Goal: Information Seeking & Learning: Understand process/instructions

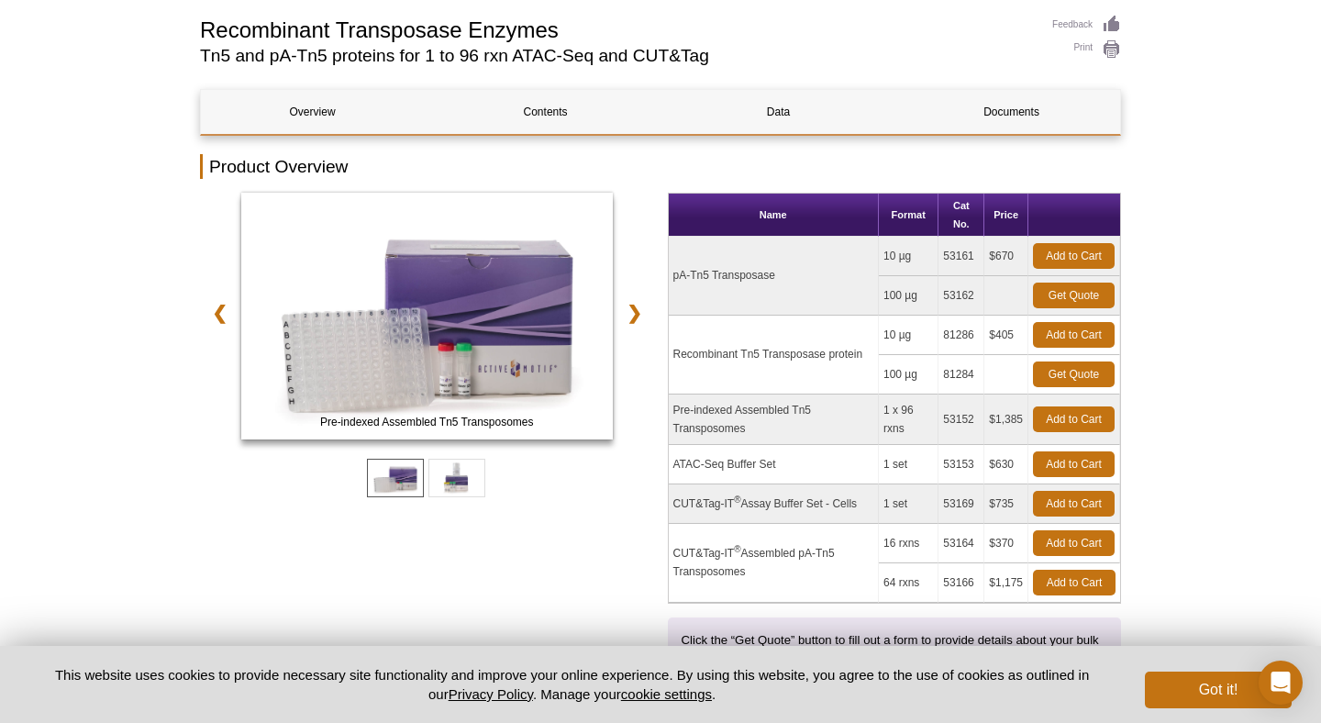
scroll to position [131, 0]
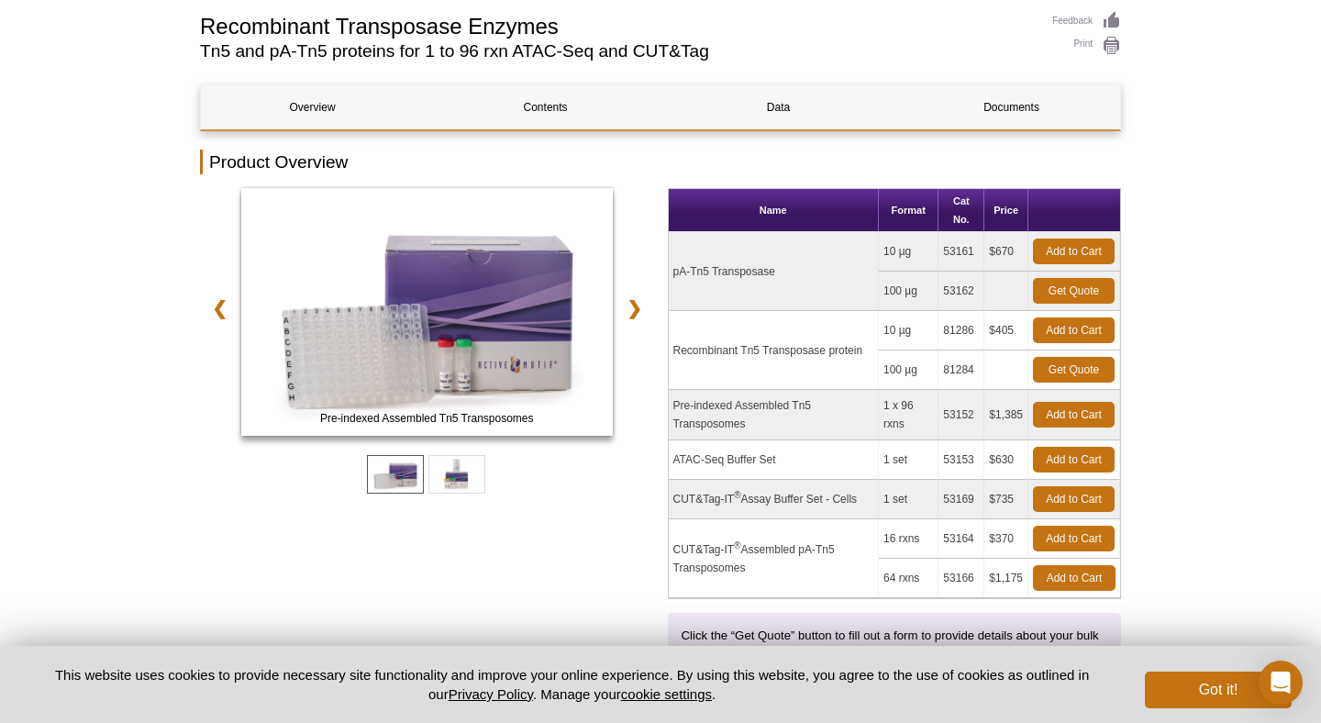
click at [829, 351] on td "Recombinant Tn5 Transposase protein" at bounding box center [774, 350] width 210 height 79
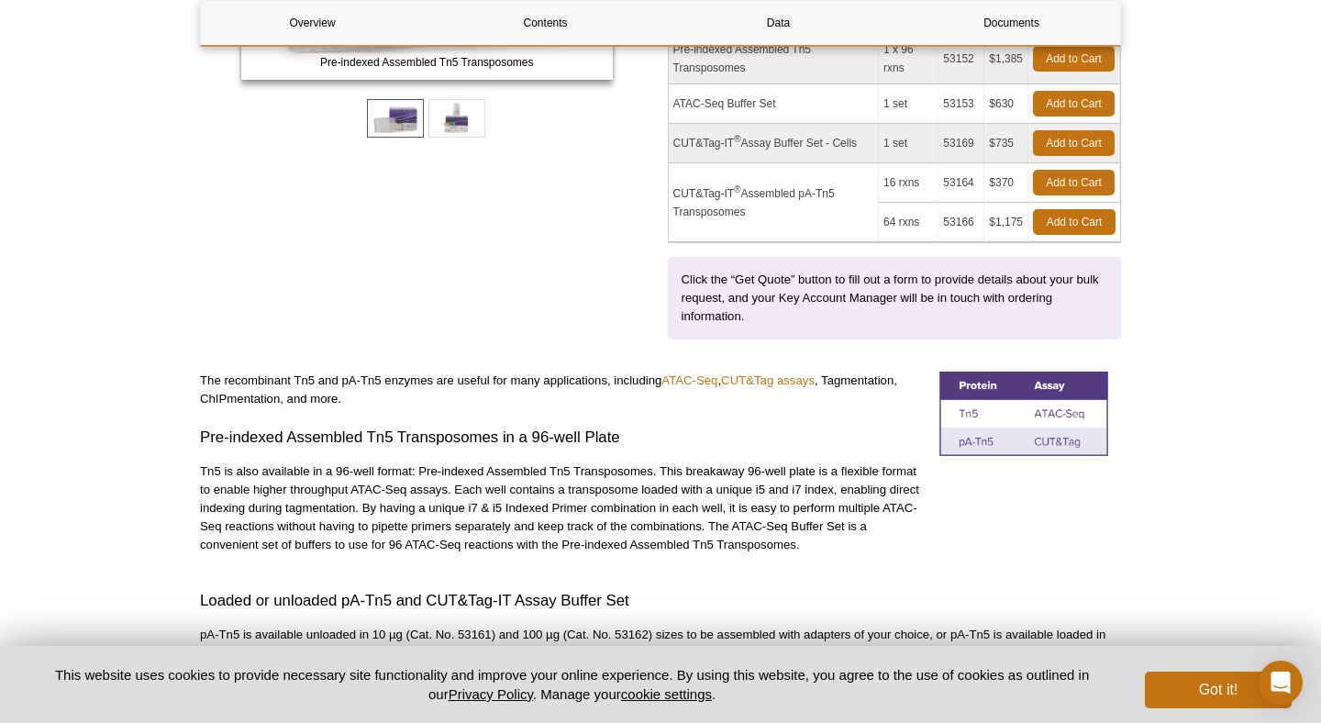
scroll to position [516, 0]
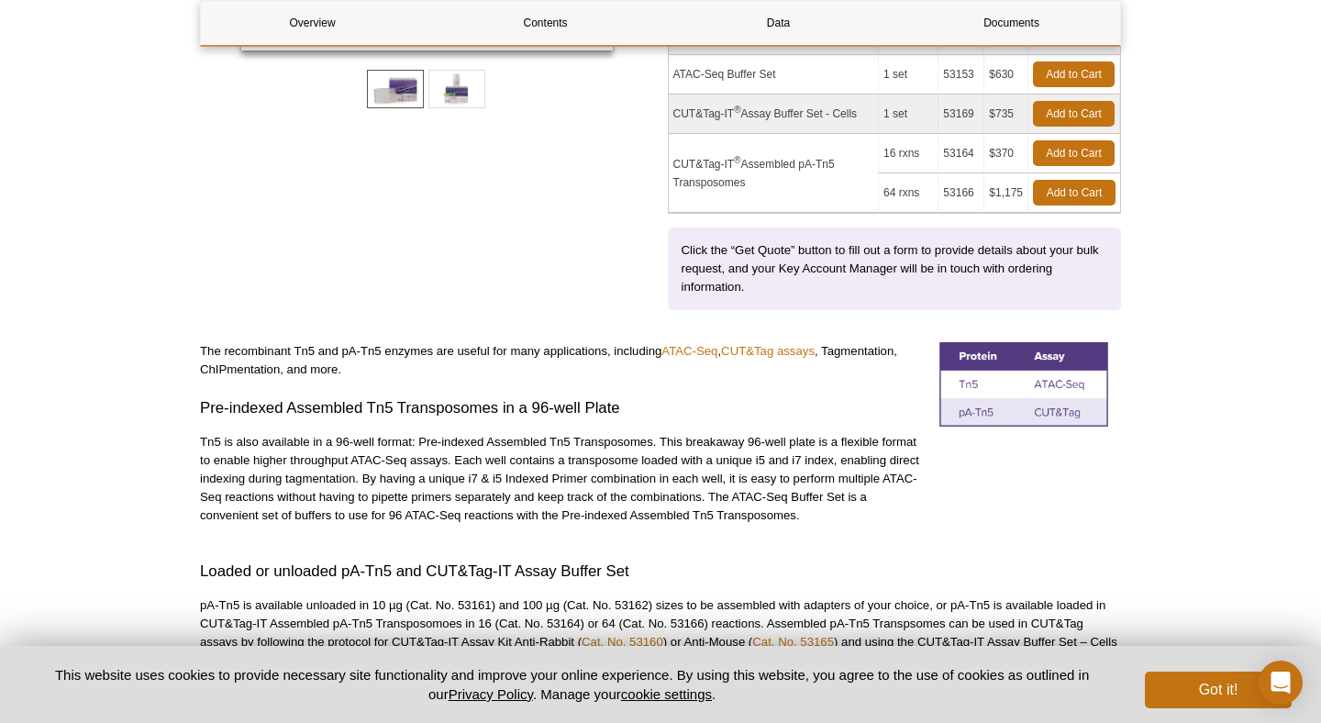
click at [969, 412] on img at bounding box center [1024, 384] width 169 height 84
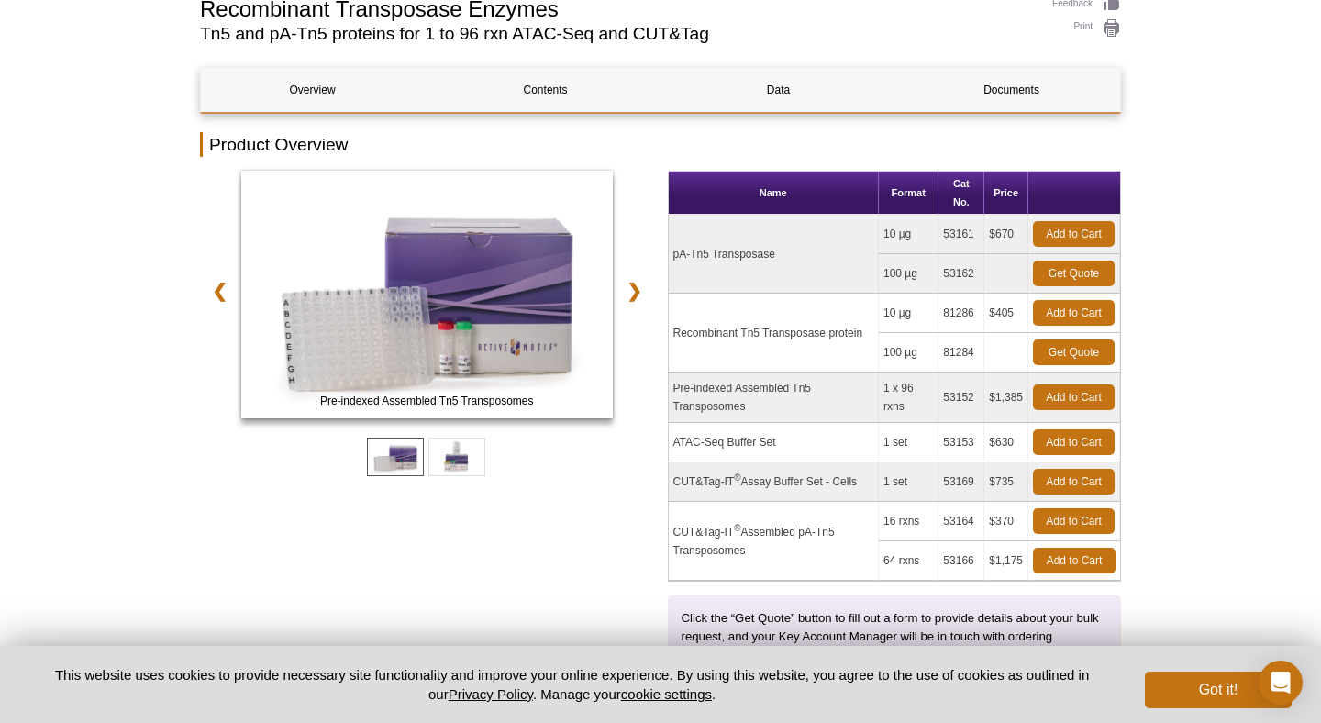
scroll to position [152, 0]
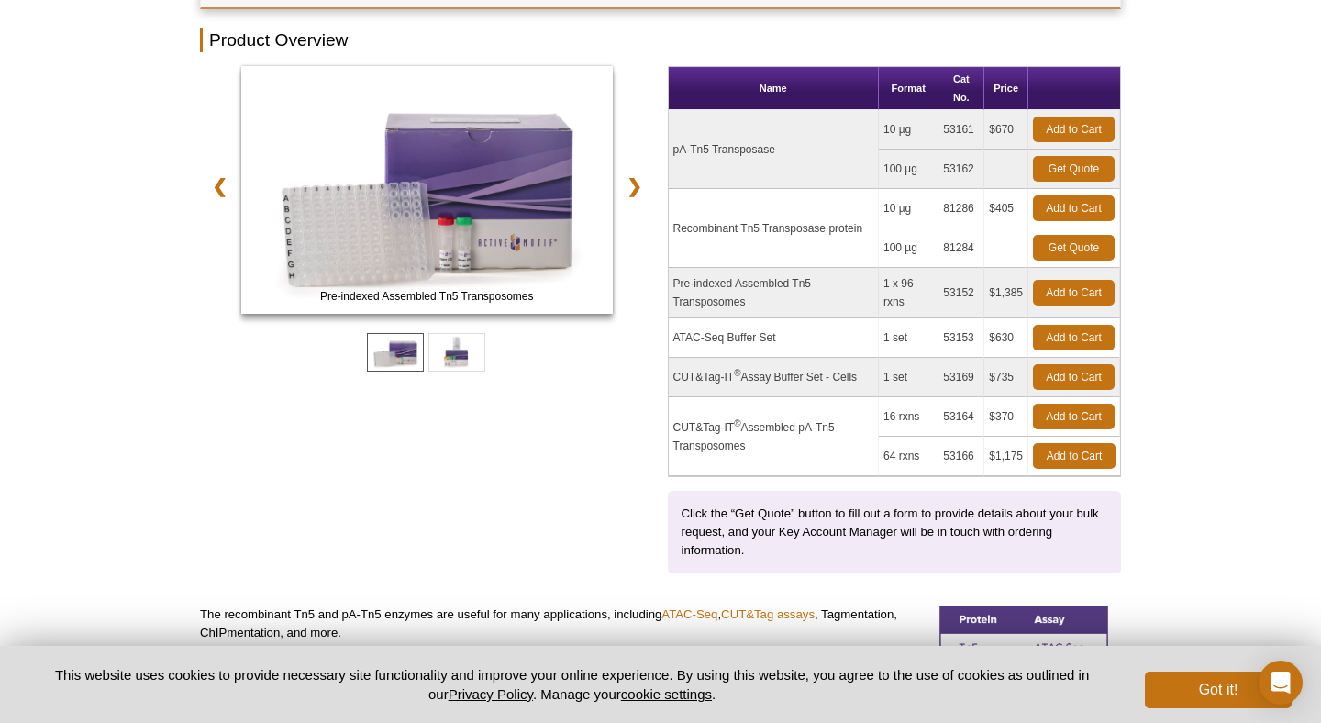
scroll to position [264, 0]
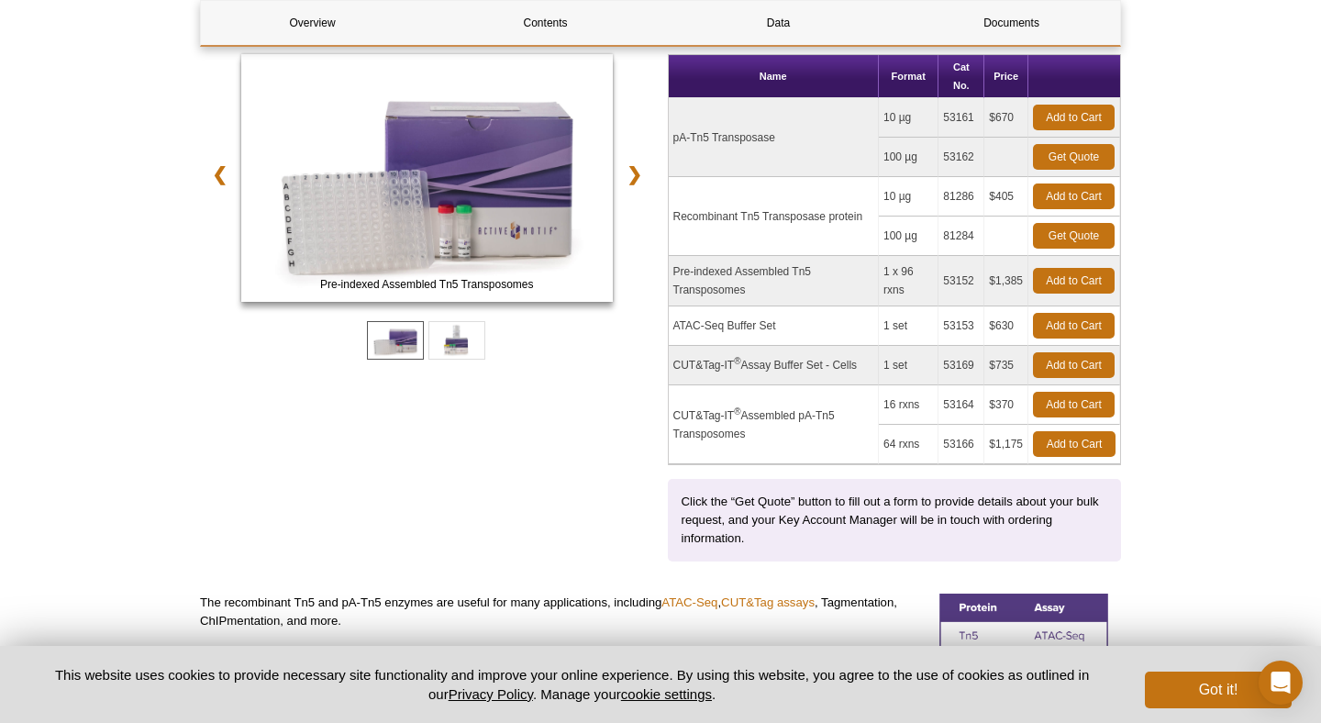
click at [787, 231] on td "Recombinant Tn5 Transposase protein" at bounding box center [774, 216] width 210 height 79
click at [953, 197] on td "81286" at bounding box center [962, 196] width 46 height 39
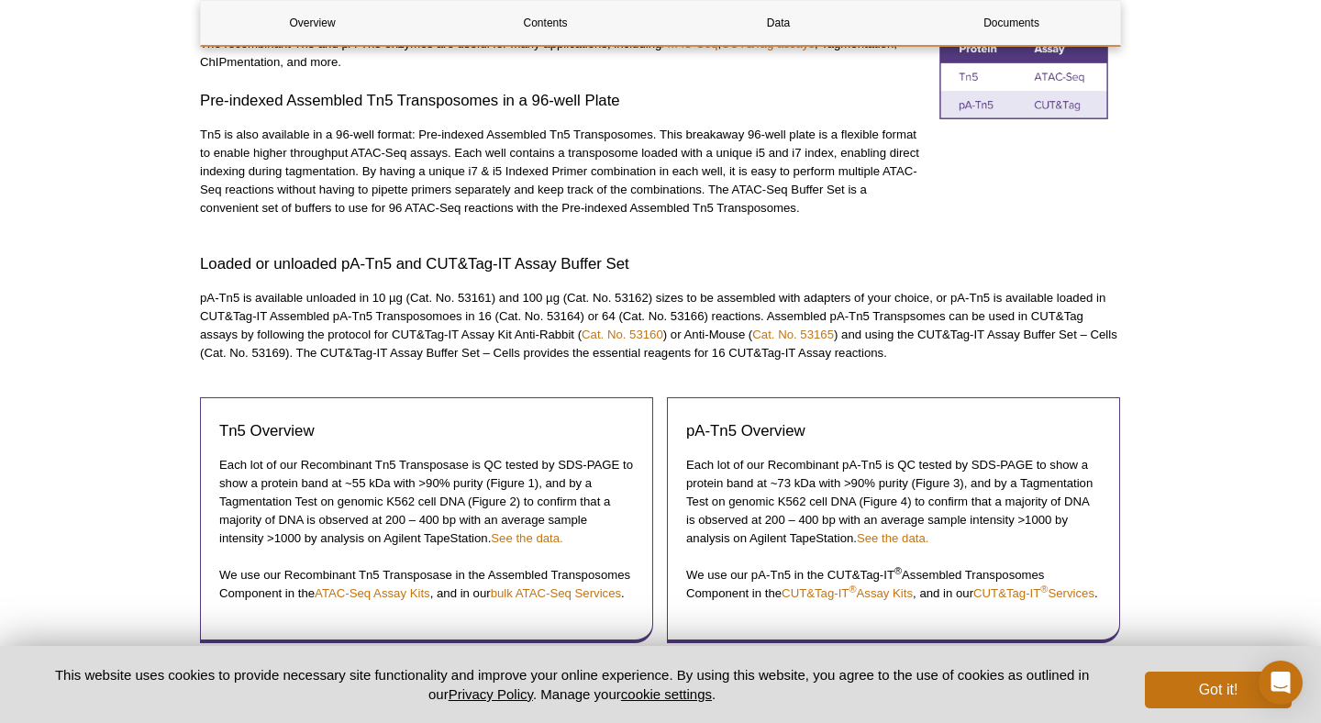
scroll to position [899, 0]
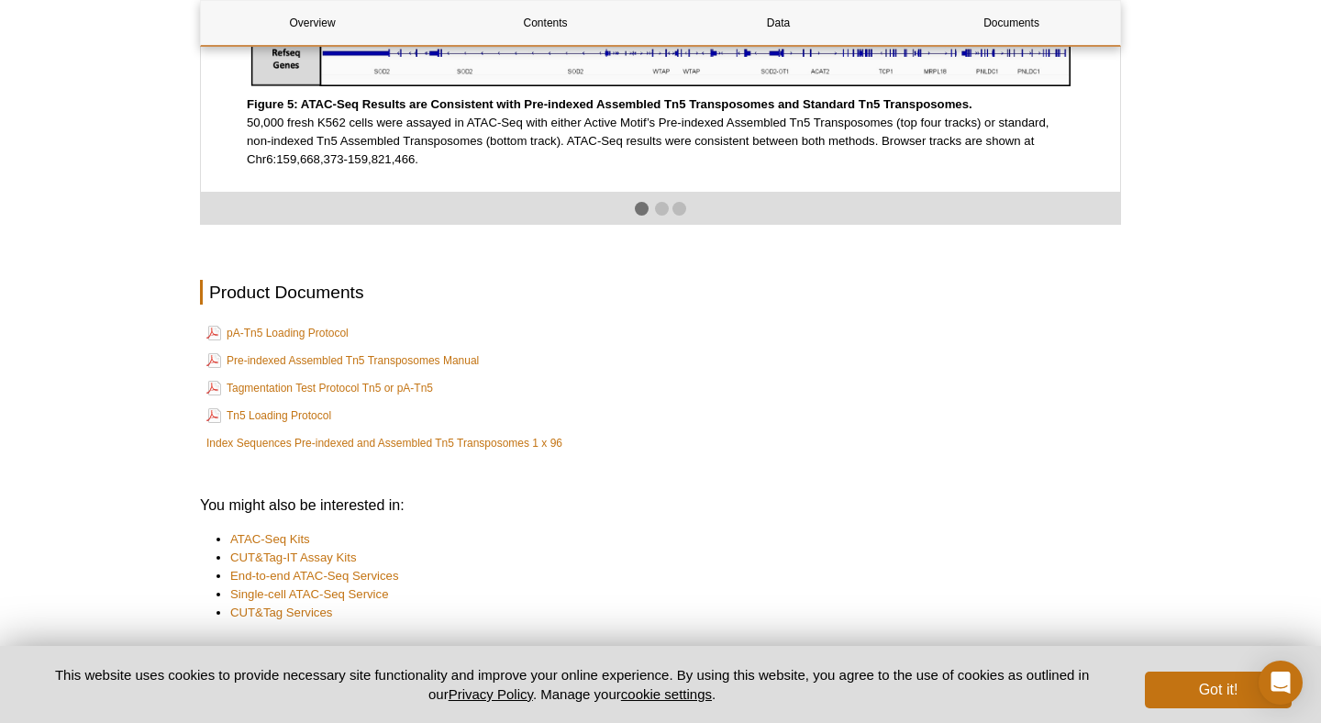
scroll to position [3126, 0]
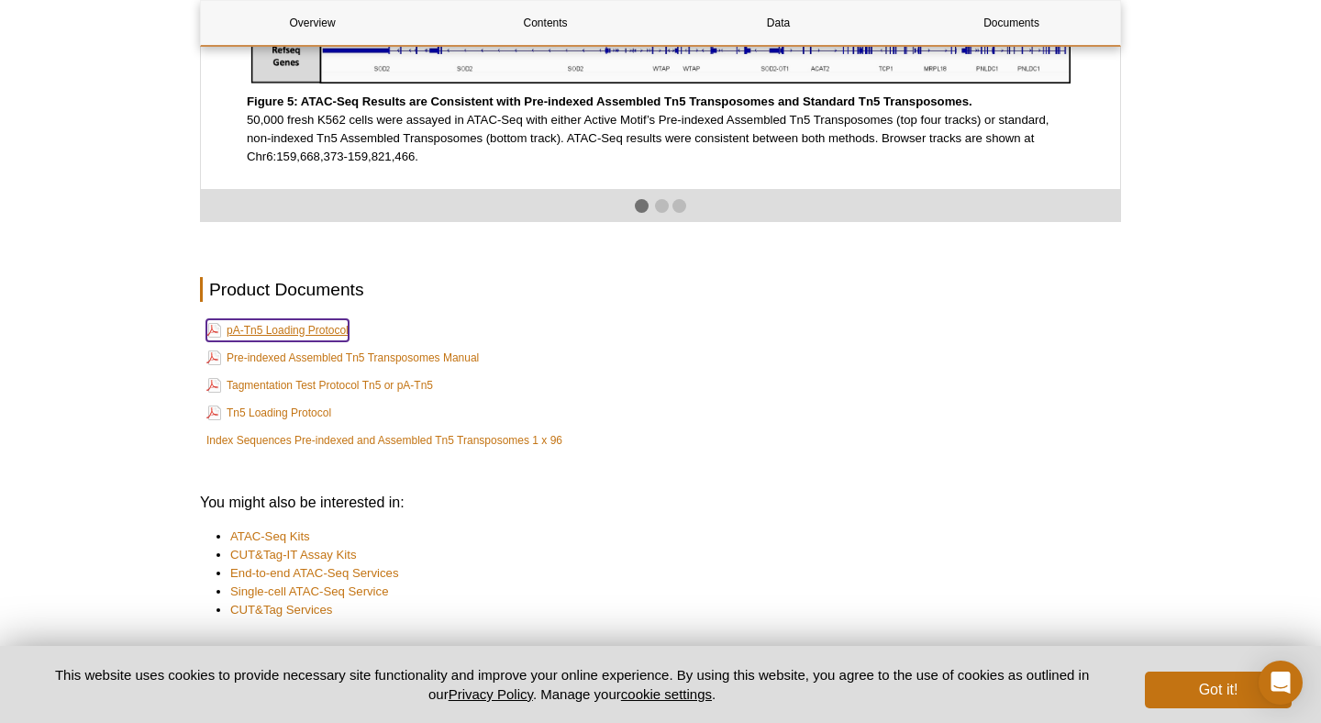
click at [319, 341] on link "pA-Tn5 Loading Protocol" at bounding box center [277, 330] width 142 height 22
